Goal: Transaction & Acquisition: Purchase product/service

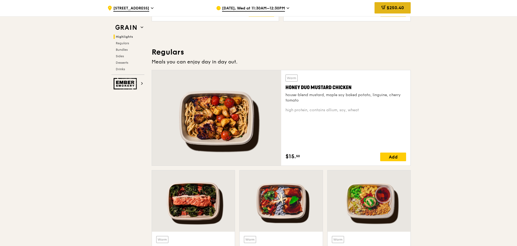
click at [387, 8] on span "$250.40" at bounding box center [395, 7] width 17 height 5
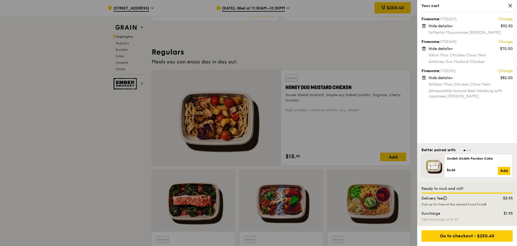
click at [450, 80] on span "Hide details" at bounding box center [440, 78] width 22 height 5
click at [450, 79] on span "Show details" at bounding box center [440, 78] width 23 height 5
click at [425, 76] on icon at bounding box center [424, 77] width 5 height 5
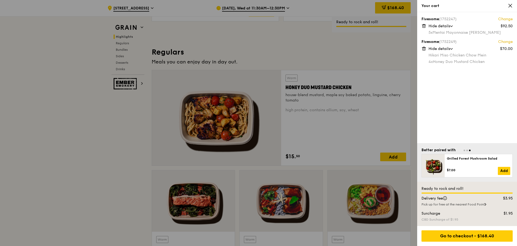
click at [323, 45] on div at bounding box center [258, 123] width 517 height 246
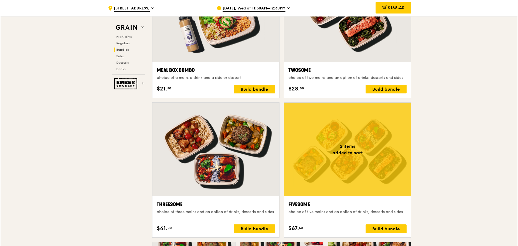
scroll to position [864, 0]
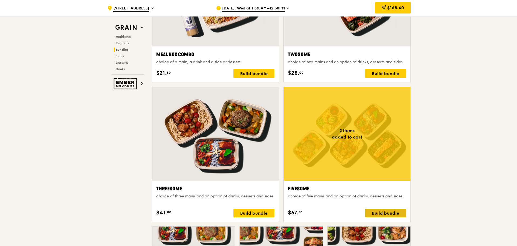
click at [389, 211] on div "Build bundle" at bounding box center [385, 213] width 41 height 9
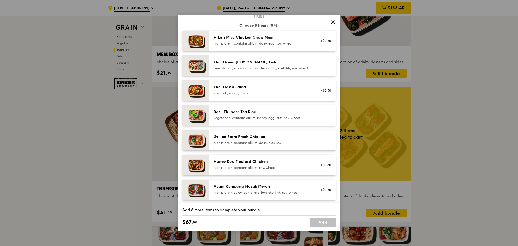
scroll to position [108, 0]
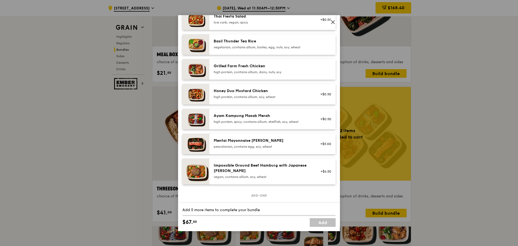
click at [283, 179] on div "vegan, contains allium, soy, wheat" at bounding box center [262, 177] width 97 height 4
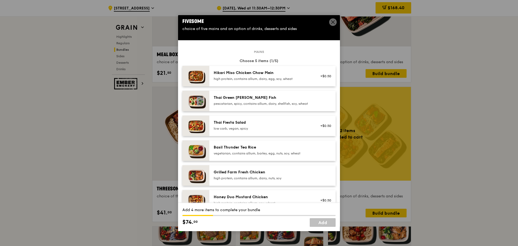
scroll to position [0, 0]
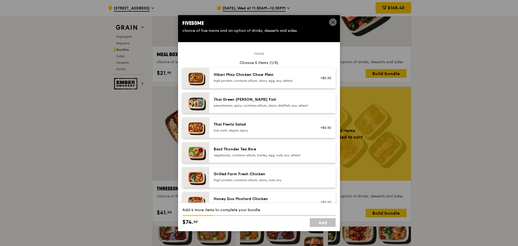
click at [248, 72] on div "Hikari Miso Chicken Chow Mein" at bounding box center [262, 74] width 97 height 5
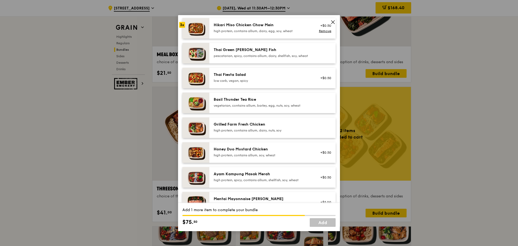
scroll to position [54, 0]
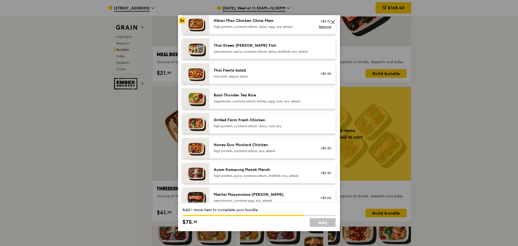
click at [244, 153] on div "high protein, contains allium, soy, wheat" at bounding box center [262, 151] width 97 height 4
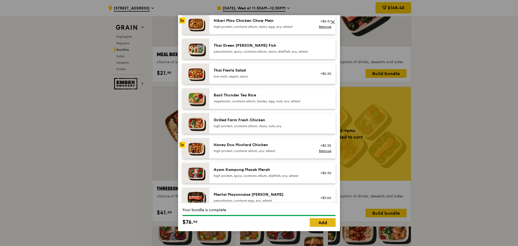
click at [329, 221] on link "Add" at bounding box center [323, 222] width 26 height 9
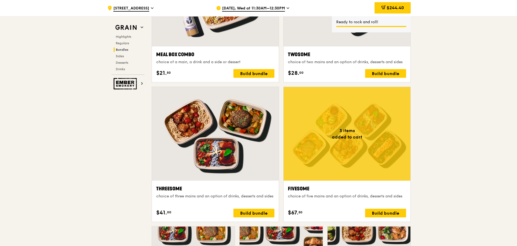
click at [392, 3] on div "$244.40" at bounding box center [393, 7] width 36 height 11
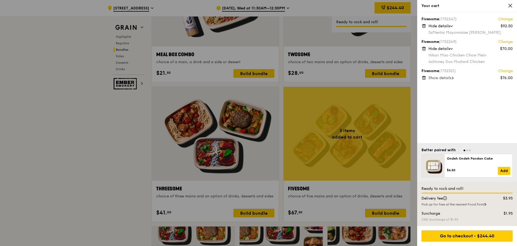
click at [453, 76] on span at bounding box center [453, 77] width 2 height 5
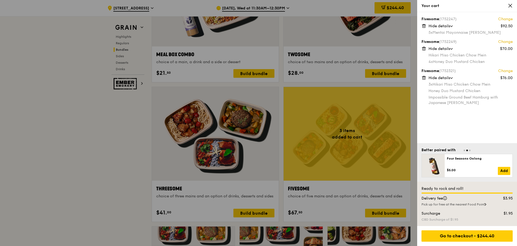
click at [425, 75] on icon at bounding box center [424, 77] width 5 height 5
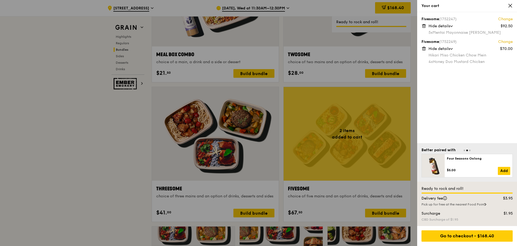
click at [424, 49] on icon at bounding box center [424, 48] width 5 height 5
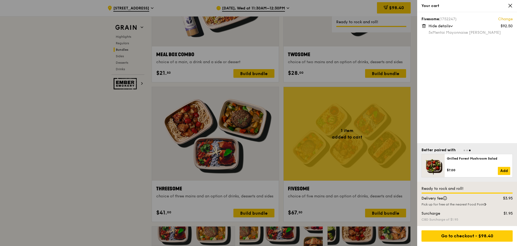
click at [378, 205] on div at bounding box center [258, 123] width 517 height 246
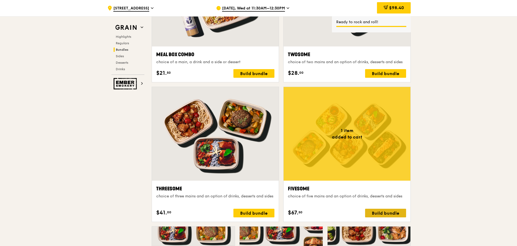
click at [380, 209] on div "Build bundle" at bounding box center [385, 213] width 41 height 9
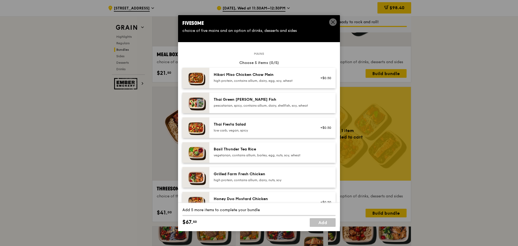
scroll to position [27, 0]
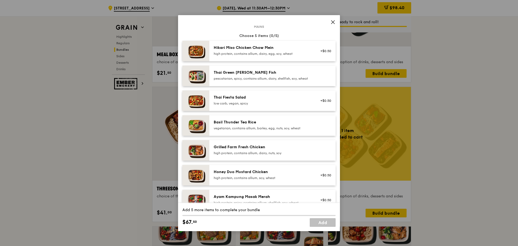
click at [259, 180] on div "high protein, contains allium, soy, wheat" at bounding box center [262, 178] width 97 height 4
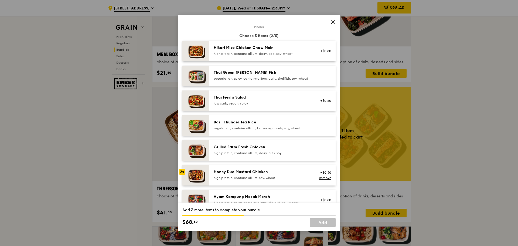
click at [259, 180] on div "high protein, contains allium, soy, wheat" at bounding box center [262, 178] width 97 height 4
click at [261, 175] on div "Honey Duo Mustard Chicken" at bounding box center [262, 171] width 97 height 5
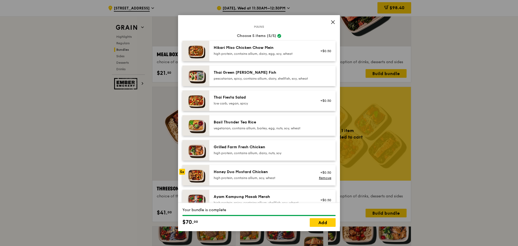
click at [319, 221] on link "Add" at bounding box center [323, 222] width 26 height 9
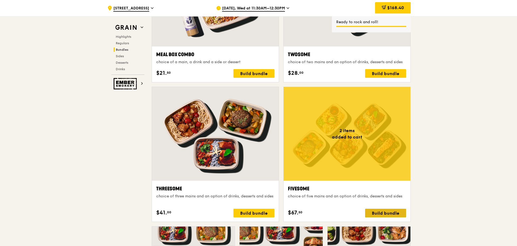
click at [392, 212] on div "Build bundle" at bounding box center [385, 213] width 41 height 9
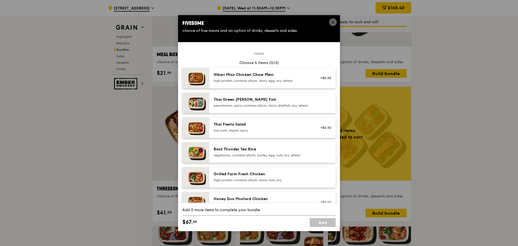
click at [233, 79] on div "high protein, contains allium, dairy, egg, soy, wheat" at bounding box center [262, 81] width 97 height 4
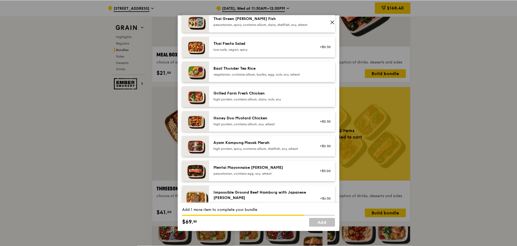
scroll to position [135, 0]
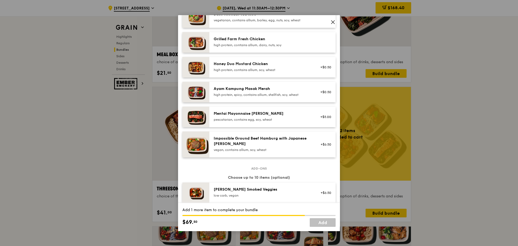
click at [261, 147] on div "Impossible Ground Beef Hamburg with Japanese [PERSON_NAME]" at bounding box center [262, 141] width 97 height 11
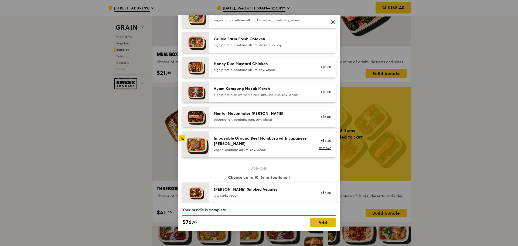
click at [325, 224] on link "Add" at bounding box center [323, 222] width 26 height 9
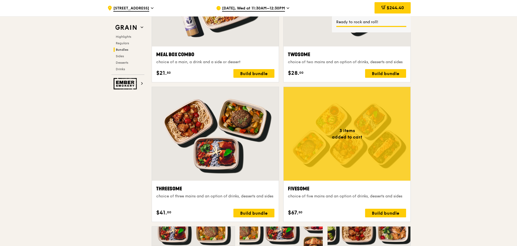
click at [389, 2] on div "$244.40" at bounding box center [393, 8] width 36 height 16
drag, startPoint x: 390, startPoint y: 7, endPoint x: 400, endPoint y: 15, distance: 12.5
click at [390, 8] on span "$244.40" at bounding box center [395, 7] width 17 height 5
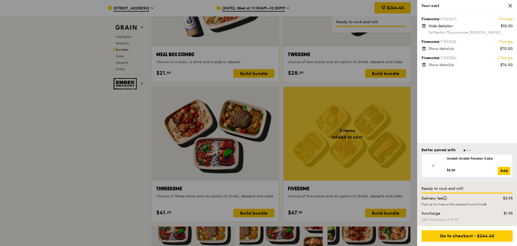
click at [433, 48] on span "Show details" at bounding box center [440, 48] width 23 height 5
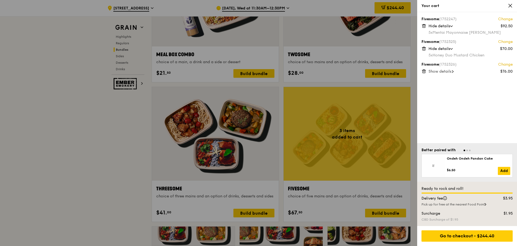
click at [435, 70] on span "Show details" at bounding box center [440, 71] width 23 height 5
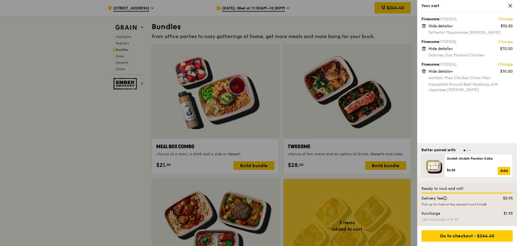
click at [311, 122] on div at bounding box center [258, 123] width 517 height 246
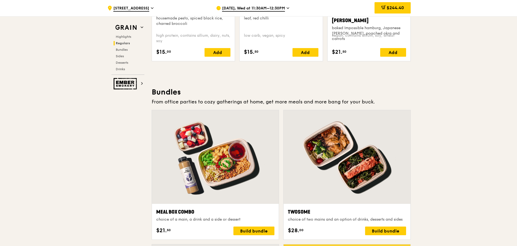
scroll to position [648, 0]
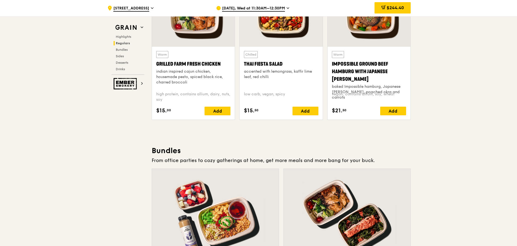
click at [282, 7] on span "[DATE], Wed at 11:30AM–12:30PM" at bounding box center [253, 9] width 63 height 6
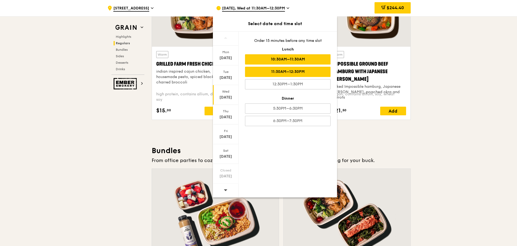
click at [295, 59] on div "10:30AM–11:30AM" at bounding box center [288, 59] width 86 height 10
click at [290, 9] on div "[DATE], Wed at 10:30AM–11:30AM" at bounding box center [266, 8] width 100 height 16
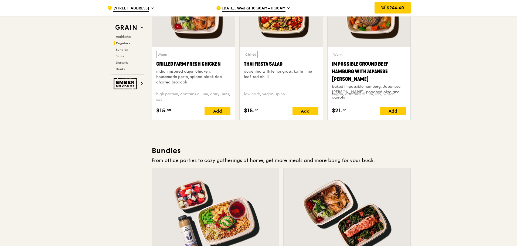
click at [151, 9] on icon at bounding box center [152, 8] width 2 height 1
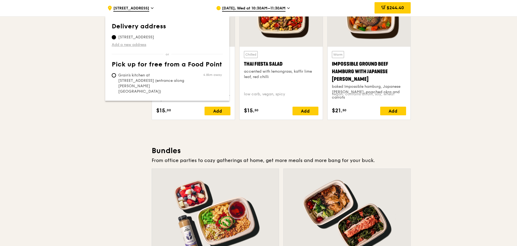
click at [125, 45] on link "Add a new address" at bounding box center [167, 44] width 111 height 5
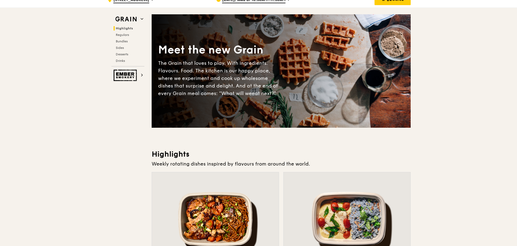
scroll to position [0, 0]
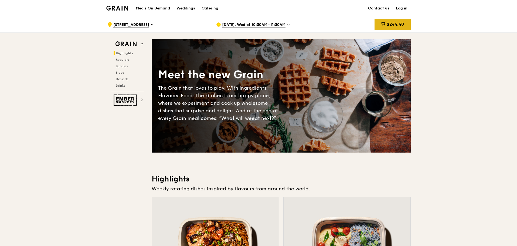
click at [387, 21] on div "$244.40" at bounding box center [393, 24] width 36 height 11
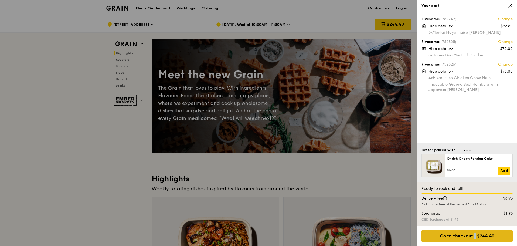
click at [465, 232] on div "Go to checkout - $244.40" at bounding box center [467, 235] width 91 height 11
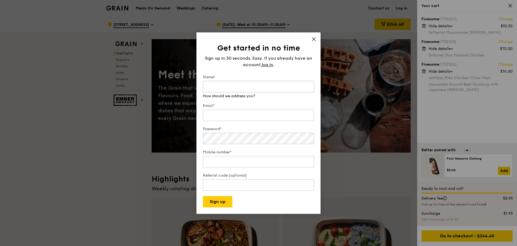
click at [221, 84] on input "Name*" at bounding box center [258, 86] width 111 height 11
click at [265, 65] on span "log in" at bounding box center [267, 65] width 11 height 6
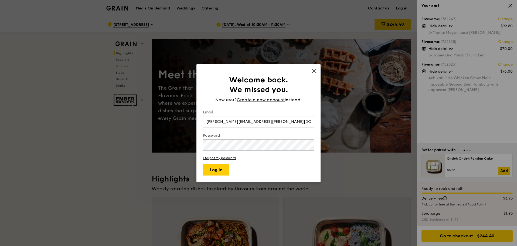
type input "[PERSON_NAME][EMAIL_ADDRESS][PERSON_NAME][DOMAIN_NAME]"
click at [203, 164] on button "Log in" at bounding box center [216, 169] width 26 height 11
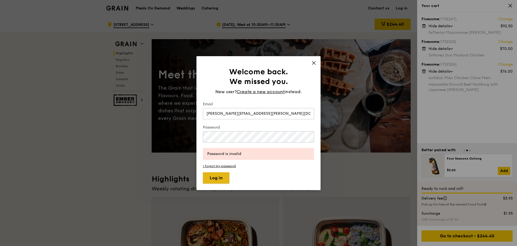
click at [222, 175] on button "Log in" at bounding box center [216, 177] width 26 height 11
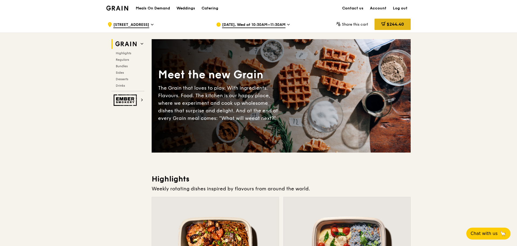
click at [406, 24] on div "$244.40" at bounding box center [393, 24] width 36 height 11
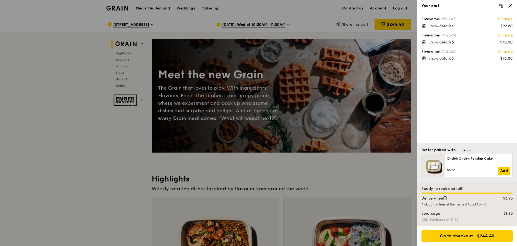
click at [453, 56] on div "Show details" at bounding box center [471, 58] width 84 height 5
click at [450, 42] on span "Show details" at bounding box center [440, 42] width 23 height 5
click at [452, 26] on span "Show details" at bounding box center [440, 26] width 23 height 5
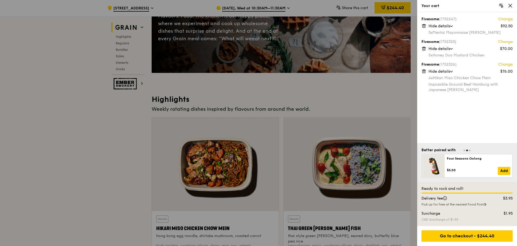
scroll to position [81, 0]
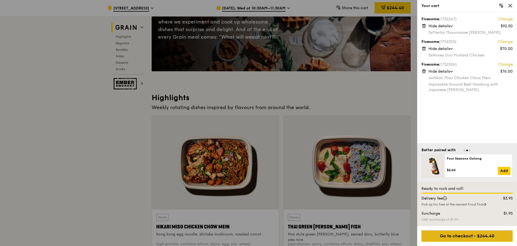
click at [486, 233] on div "Go to checkout - $244.40" at bounding box center [467, 235] width 91 height 11
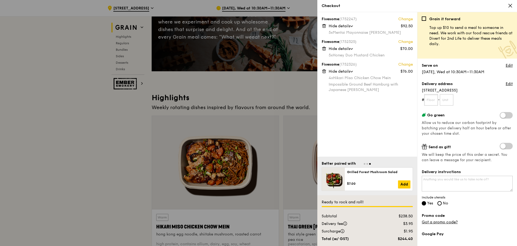
click at [426, 99] on input "text" at bounding box center [431, 99] width 14 height 11
drag, startPoint x: 439, startPoint y: 100, endPoint x: 434, endPoint y: 100, distance: 4.3
click at [438, 100] on form "# -" at bounding box center [467, 99] width 91 height 11
click at [434, 100] on input "text" at bounding box center [431, 99] width 14 height 11
type input "03"
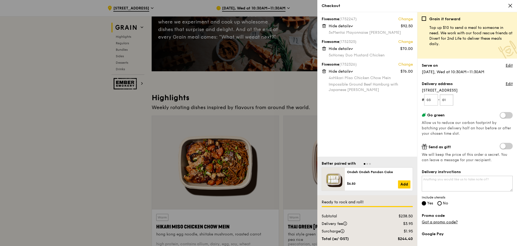
type input "01"
click at [474, 102] on form "# 03 - 01" at bounding box center [467, 99] width 91 height 11
click at [423, 203] on input "Yes" at bounding box center [424, 203] width 4 height 4
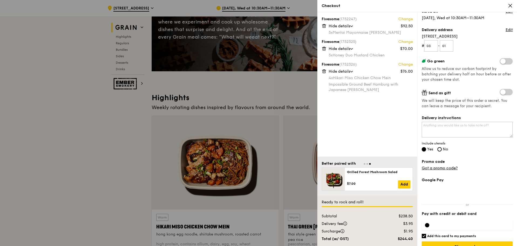
scroll to position [65, 0]
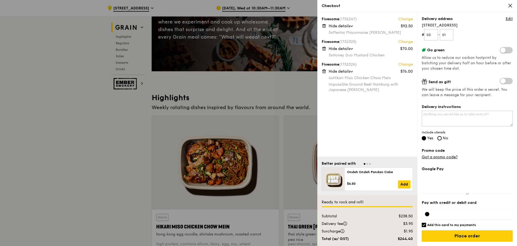
click at [429, 224] on h6 "Add this card to my payments" at bounding box center [451, 225] width 49 height 4
click at [426, 224] on input "Add this card to my payments" at bounding box center [424, 225] width 4 height 4
checkbox input "false"
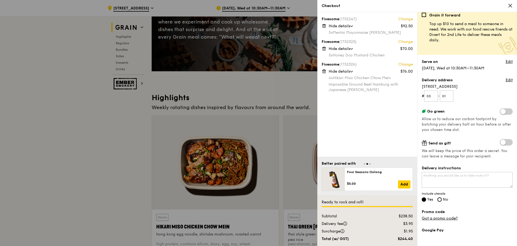
scroll to position [0, 0]
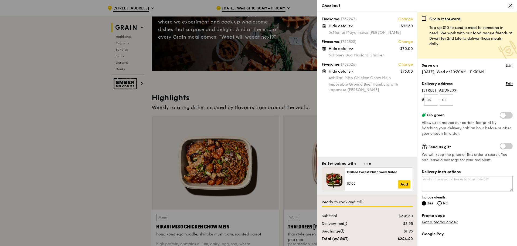
click at [460, 182] on textarea "Delivery instructions" at bounding box center [467, 184] width 91 height 16
type textarea "Look for Paperwork company"
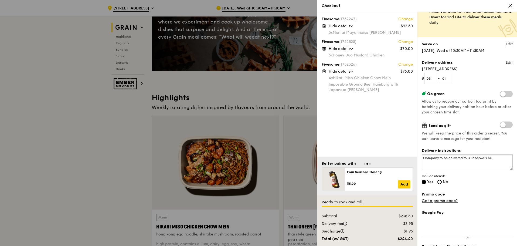
scroll to position [54, 0]
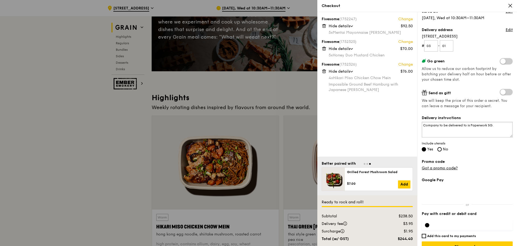
type textarea "Company to be delivered to is Paperwork SG."
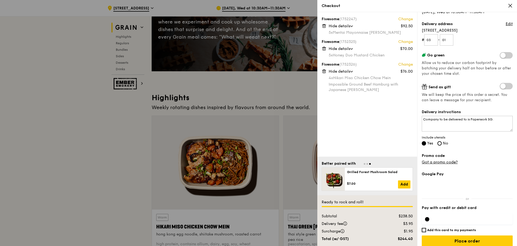
scroll to position [65, 0]
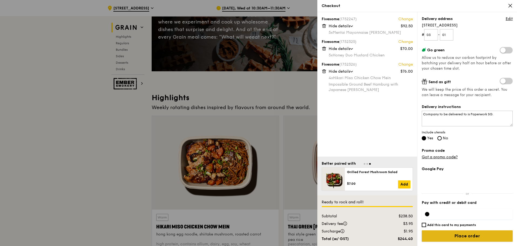
click at [458, 239] on input "Place order" at bounding box center [467, 235] width 91 height 11
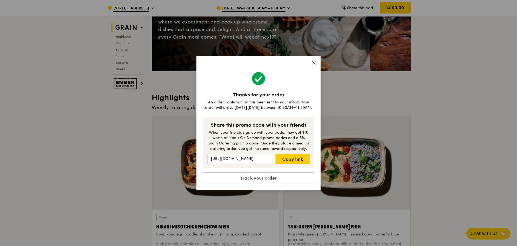
click at [315, 62] on icon at bounding box center [314, 62] width 5 height 5
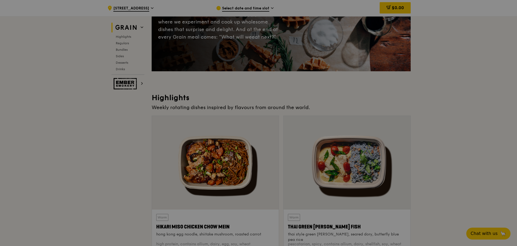
click at [474, 108] on div at bounding box center [258, 123] width 517 height 246
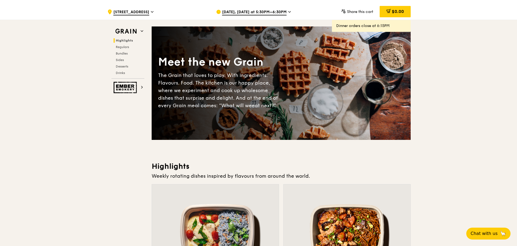
scroll to position [0, 0]
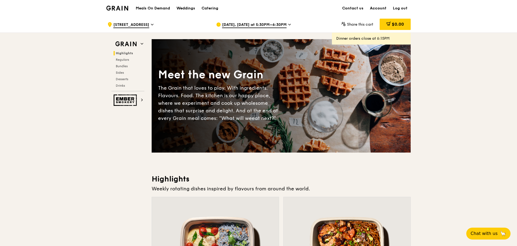
click at [387, 9] on link "Account" at bounding box center [378, 8] width 23 height 16
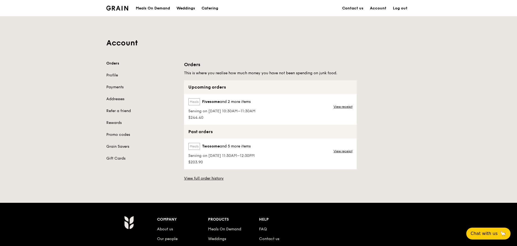
click at [425, 113] on div "Account Orders Profile Payments Addresses Refer a friend Rewards Promo codes Gr…" at bounding box center [258, 98] width 517 height 165
click at [336, 104] on link "View receipt" at bounding box center [343, 106] width 19 height 4
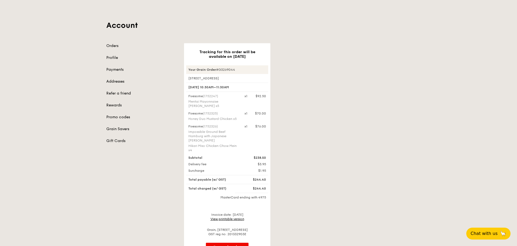
scroll to position [27, 0]
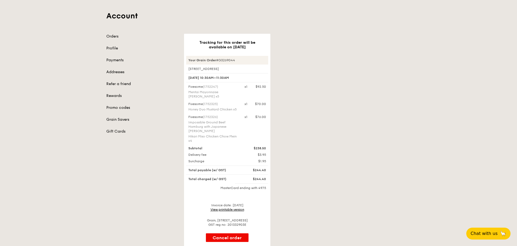
click at [236, 208] on link "View printable version" at bounding box center [228, 210] width 34 height 4
